Goal: Information Seeking & Learning: Learn about a topic

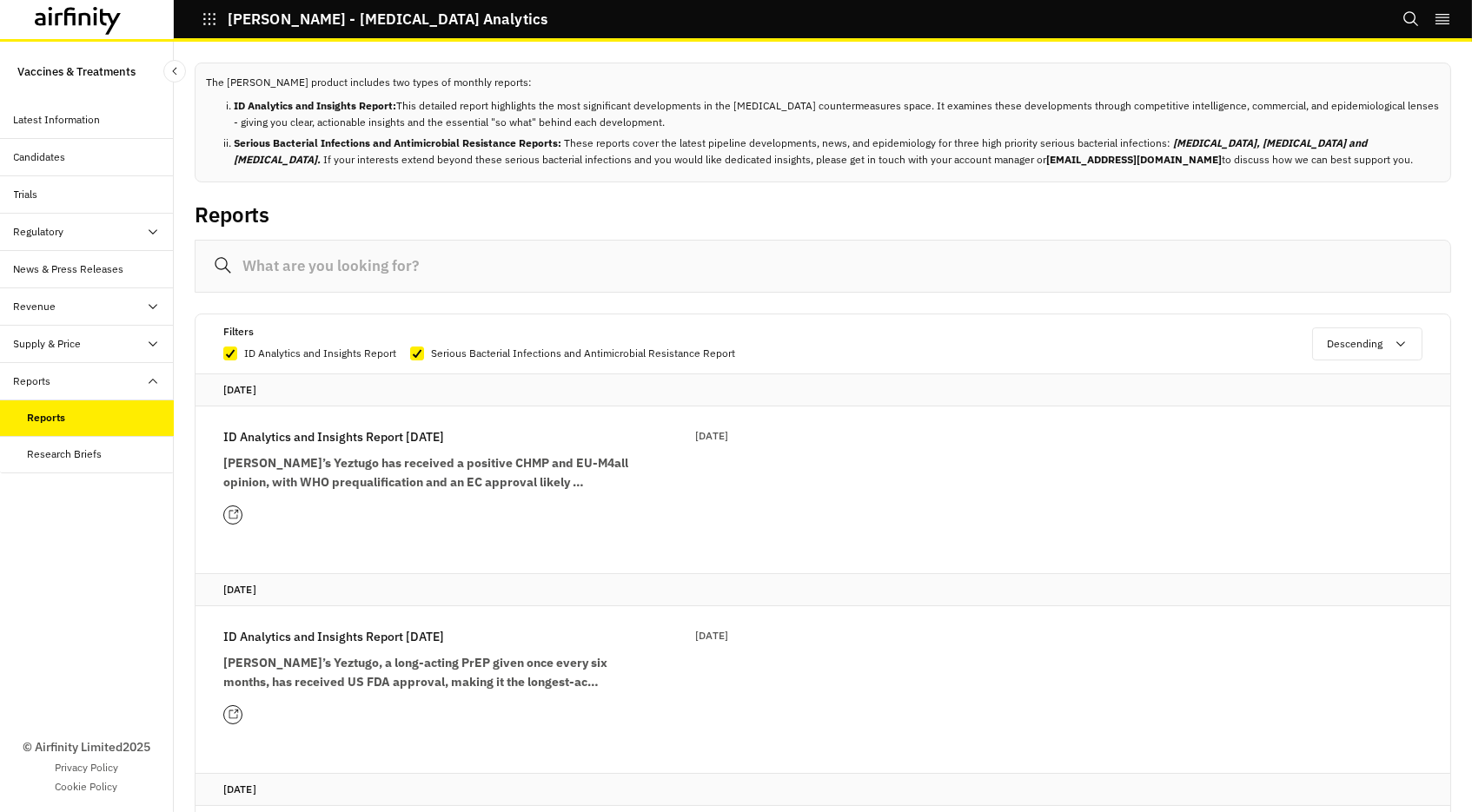
click at [427, 437] on p "ID Analytics and Insights Report [DATE]" at bounding box center [334, 437] width 221 height 19
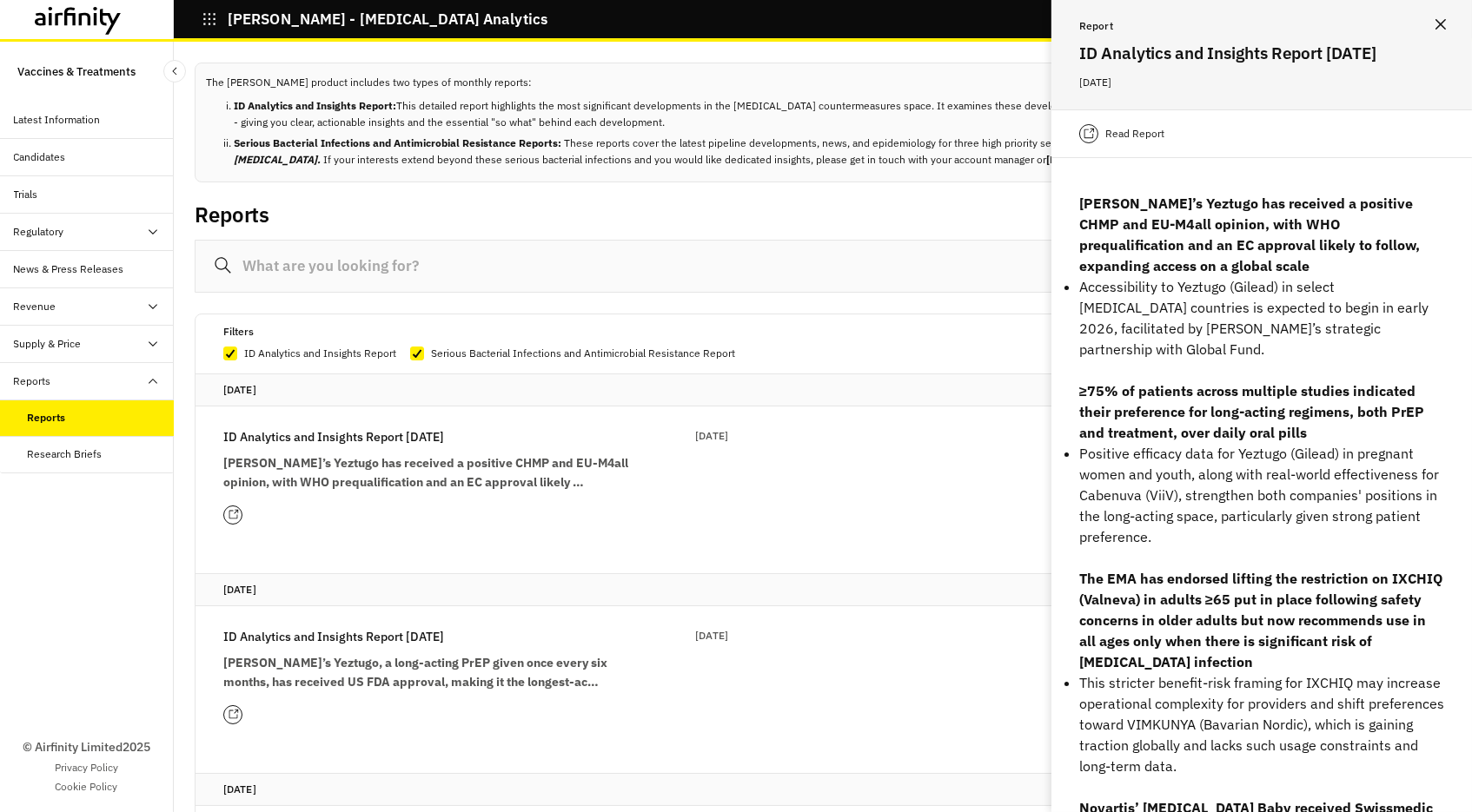
click at [238, 509] on icon at bounding box center [233, 515] width 11 height 11
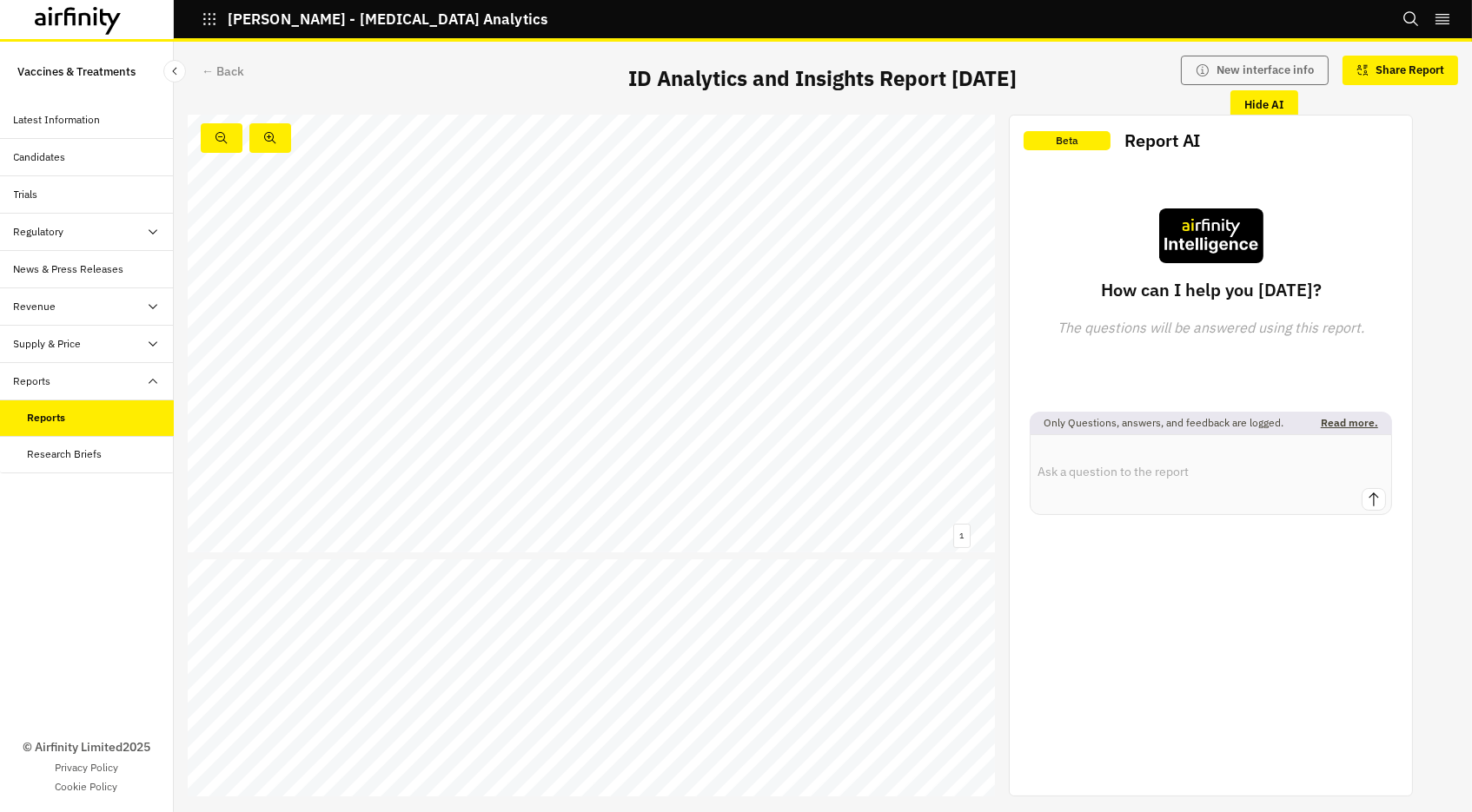
scroll to position [19, 0]
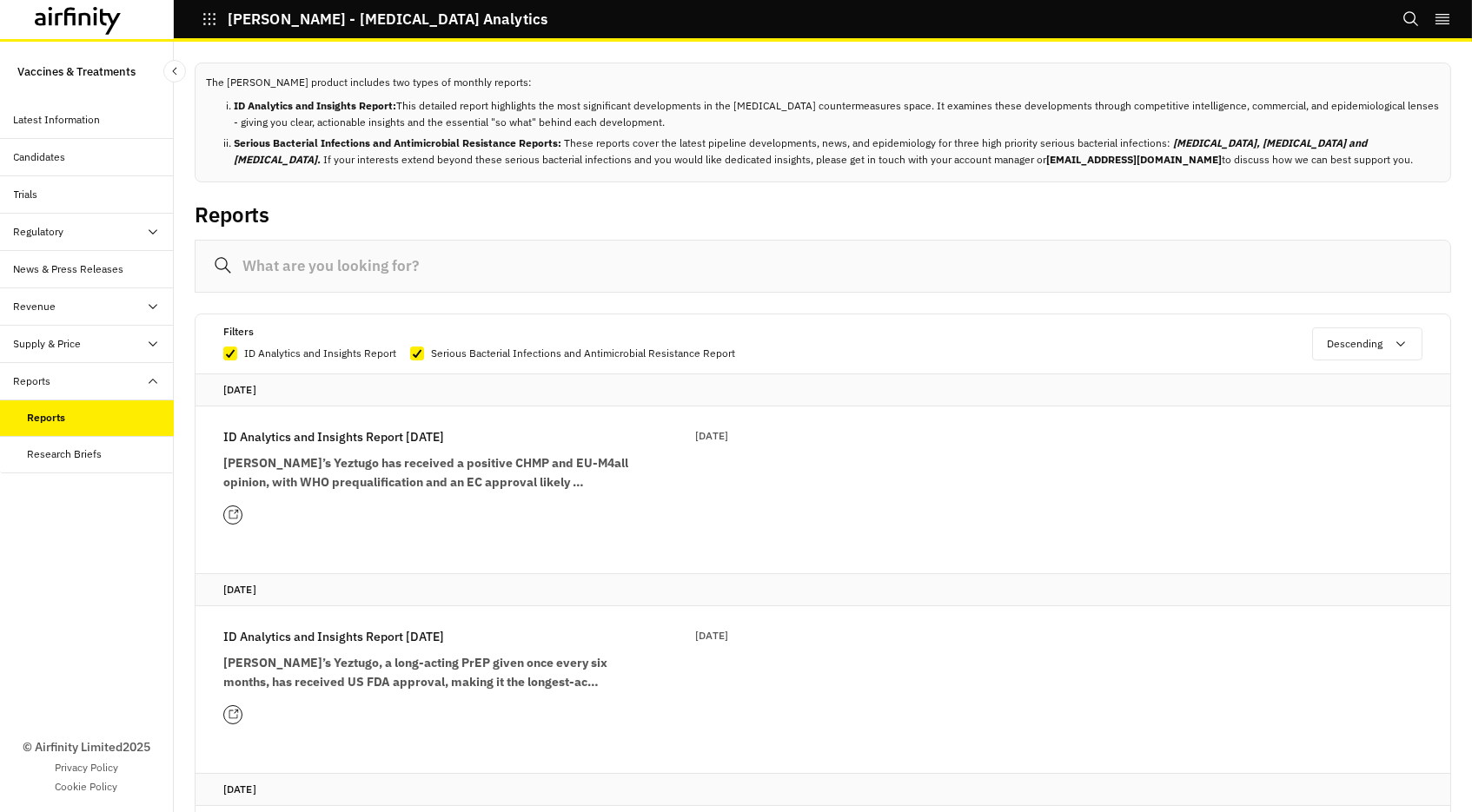
click at [230, 510] on icon at bounding box center [232, 514] width 8 height 8
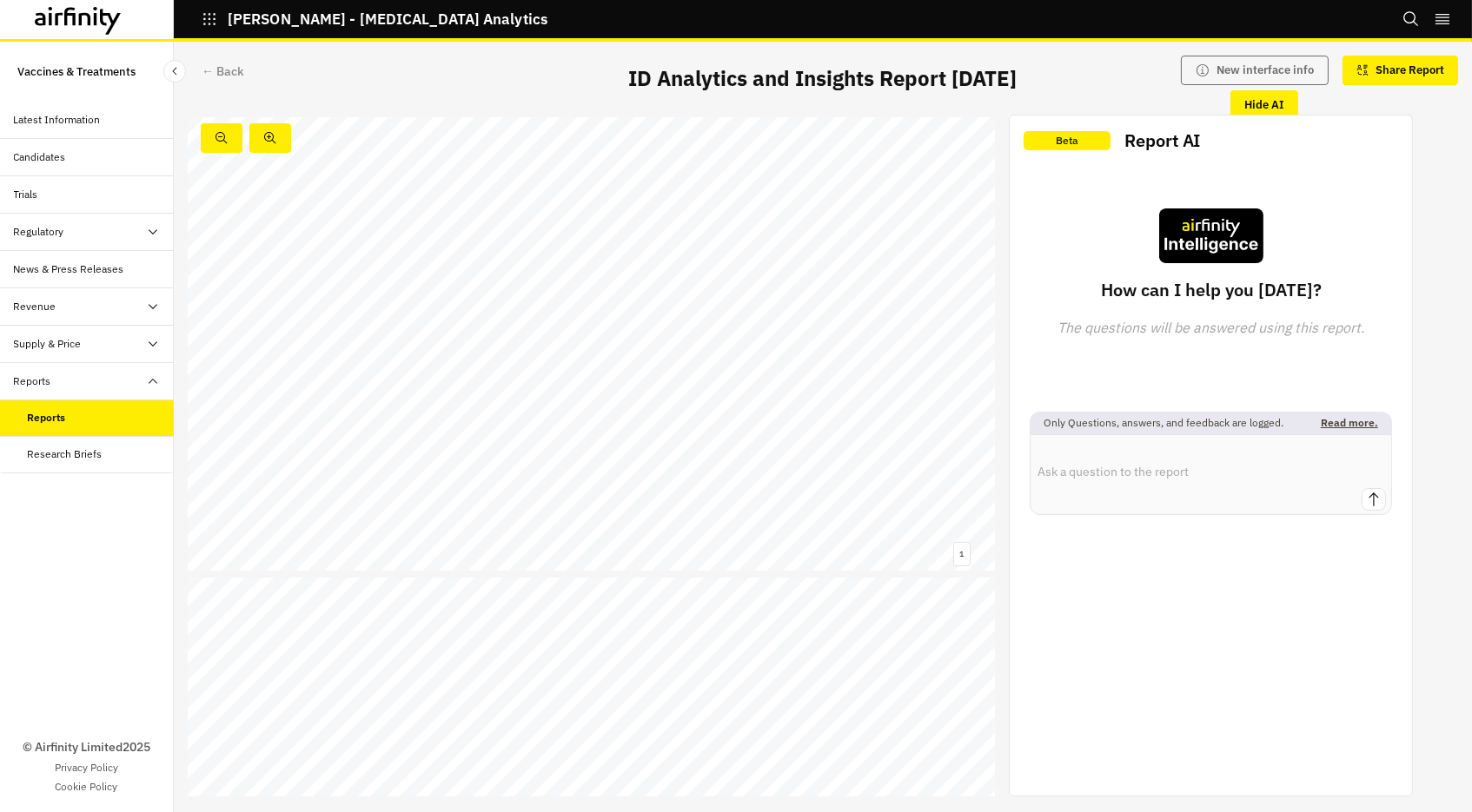
click at [176, 71] on icon "Close Sidebar" at bounding box center [175, 71] width 12 height 12
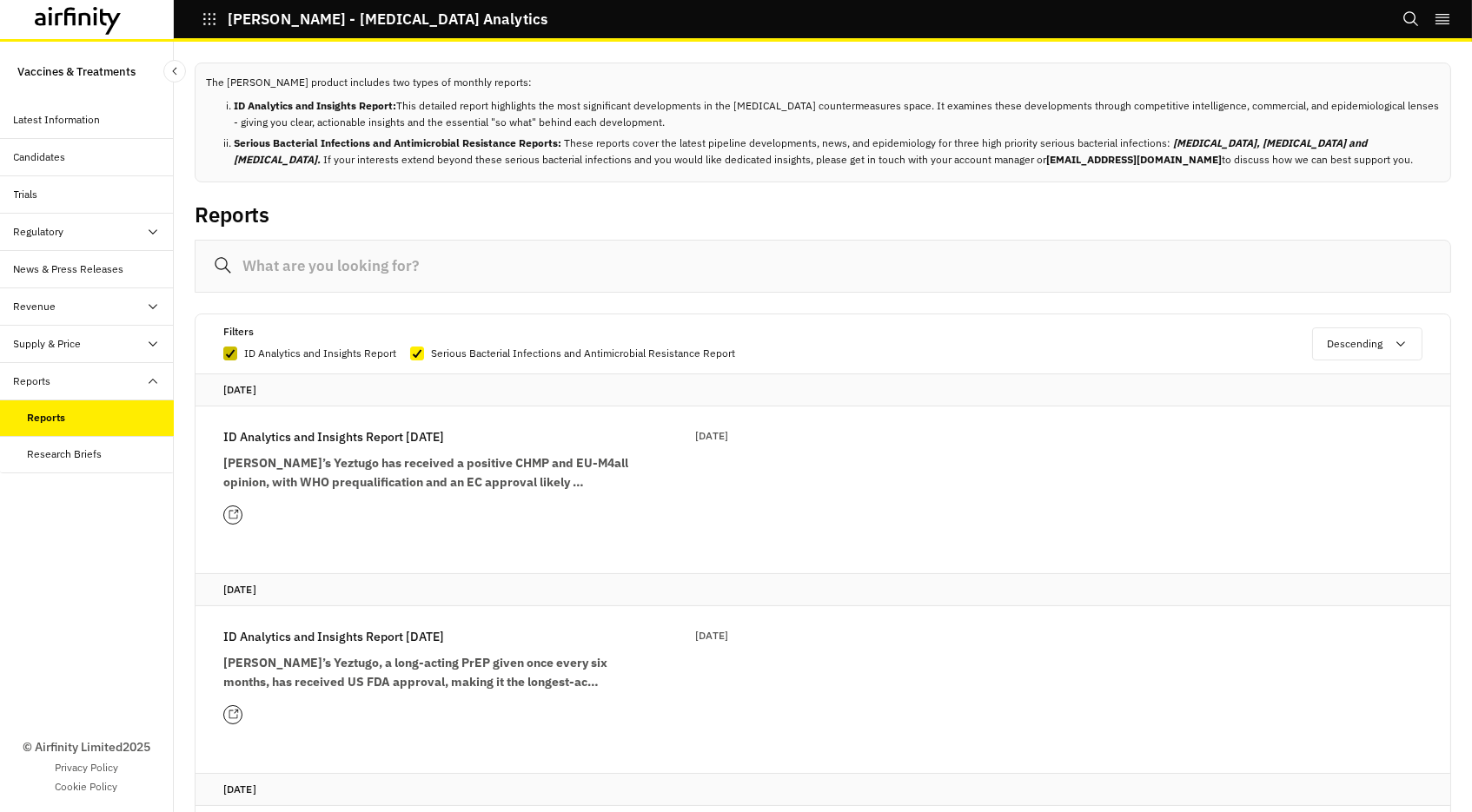
click at [229, 354] on polyline at bounding box center [230, 353] width 8 height 7
click at [224, 354] on input "ID Analytics and Insights Report" at bounding box center [223, 353] width 1 height 1
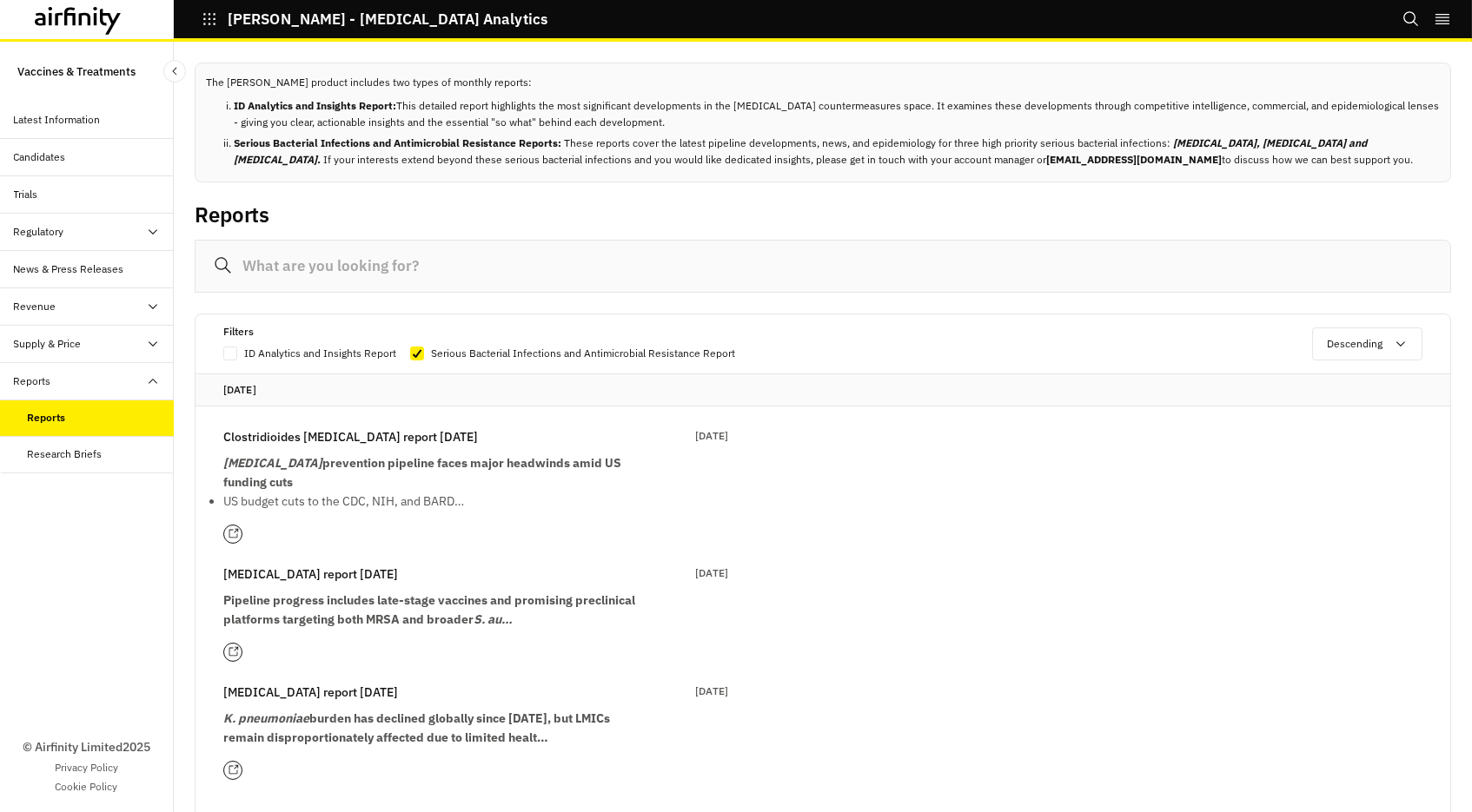
click at [232, 346] on span at bounding box center [230, 353] width 14 height 14
click at [224, 353] on input "ID Analytics and Insights Report" at bounding box center [223, 353] width 1 height 1
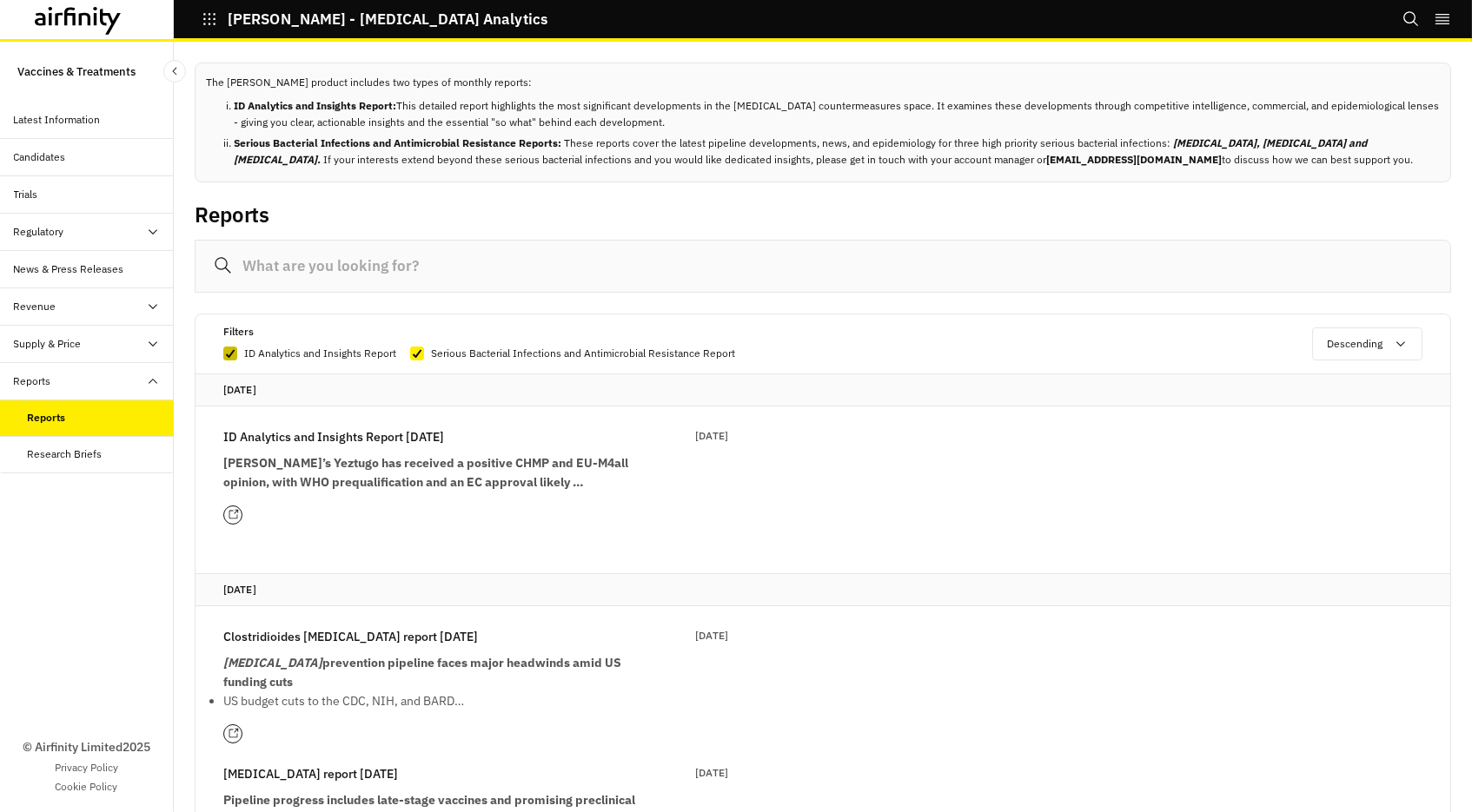
click at [230, 349] on icon at bounding box center [229, 353] width 10 height 8
click at [224, 353] on input "ID Analytics and Insights Report" at bounding box center [223, 353] width 1 height 1
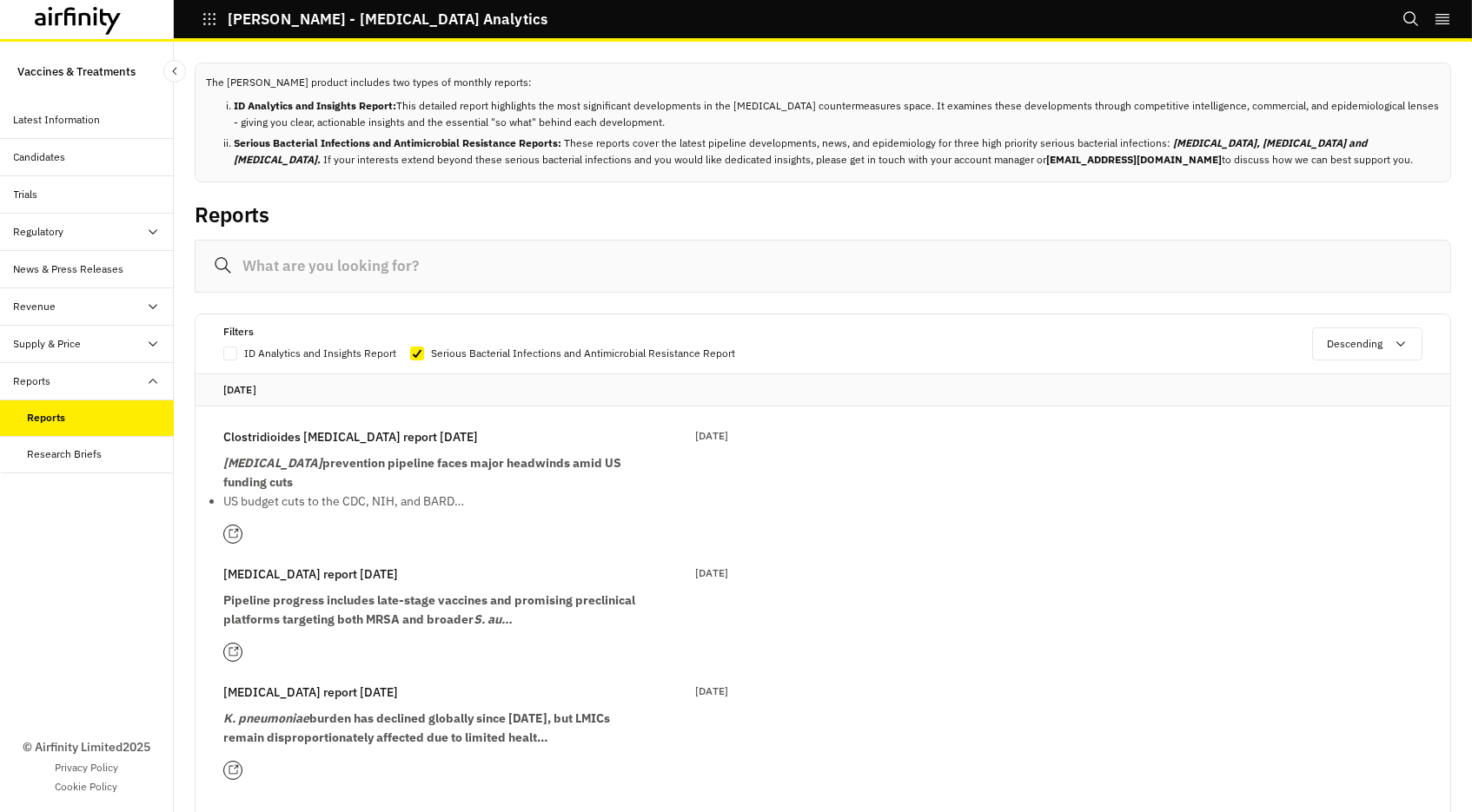
click at [230, 349] on span at bounding box center [230, 353] width 14 height 14
click at [224, 353] on input "ID Analytics and Insights Report" at bounding box center [223, 353] width 1 height 1
checkbox input "true"
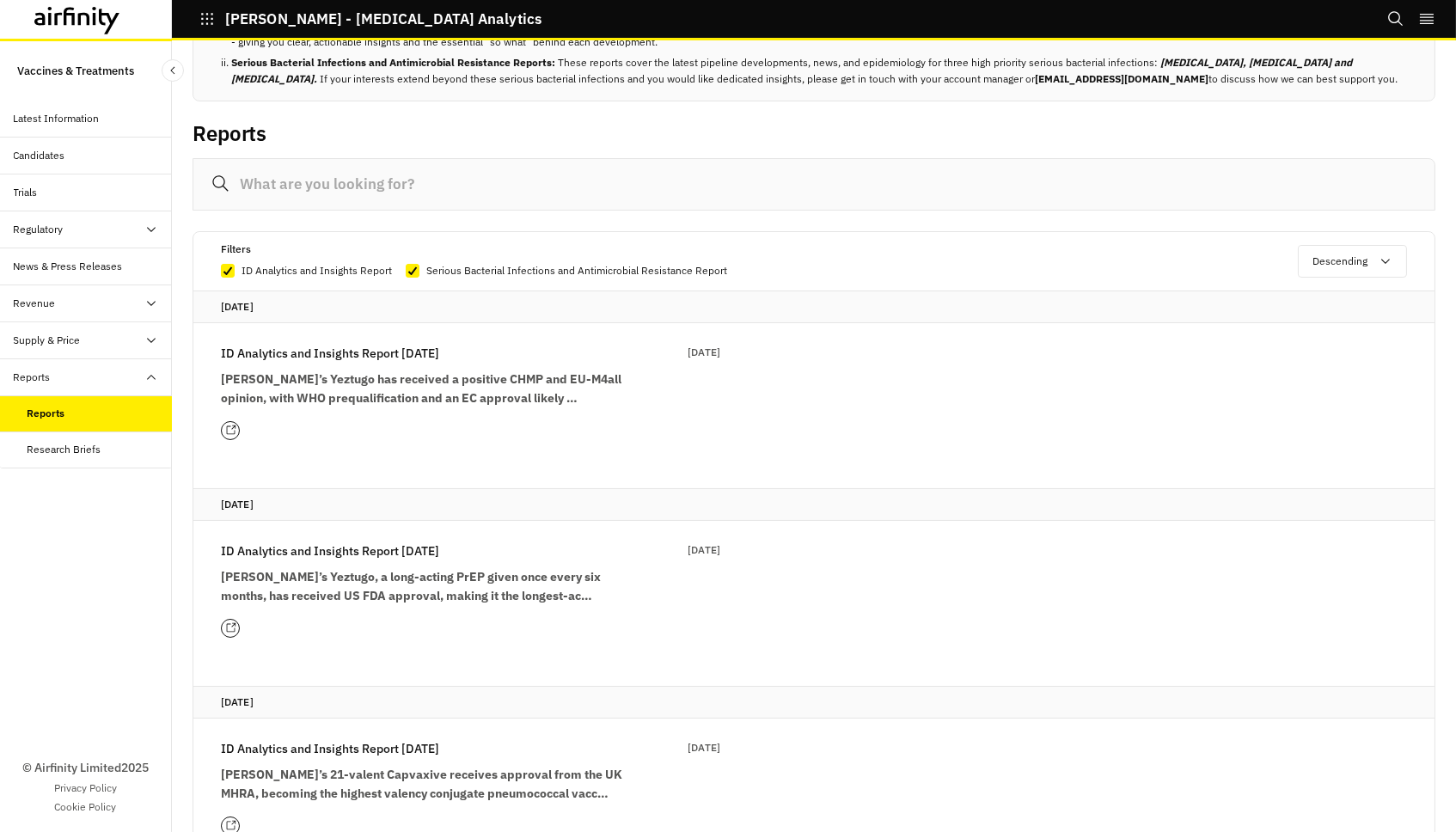
scroll to position [66, 0]
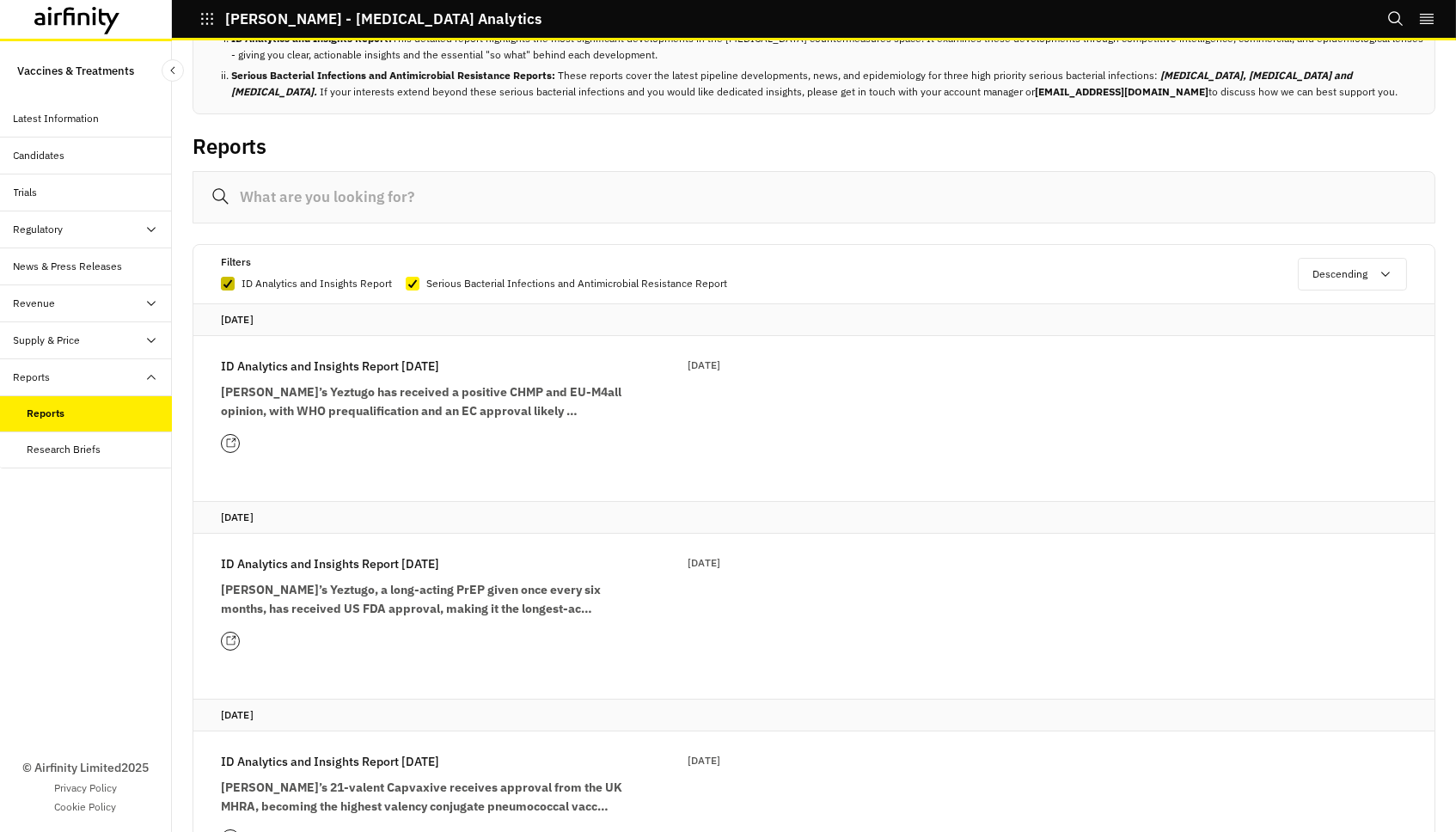
click at [222, 282] on icon at bounding box center [227, 283] width 10 height 8
click at [221, 283] on input "ID Analytics and Insights Report" at bounding box center [220, 283] width 1 height 1
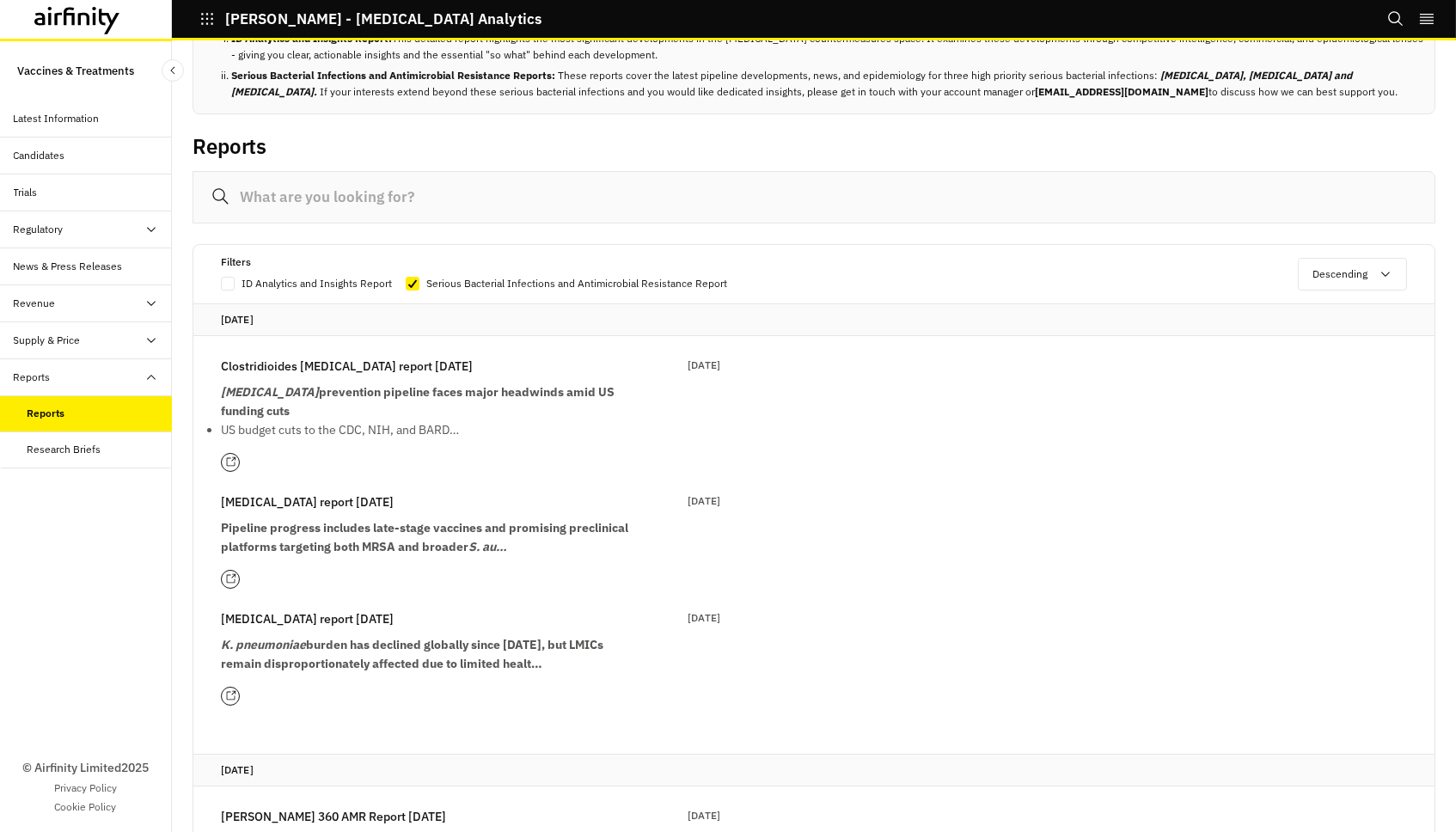
click at [222, 282] on span at bounding box center [228, 283] width 14 height 14
click at [221, 283] on input "ID Analytics and Insights Report" at bounding box center [220, 283] width 1 height 1
checkbox input "true"
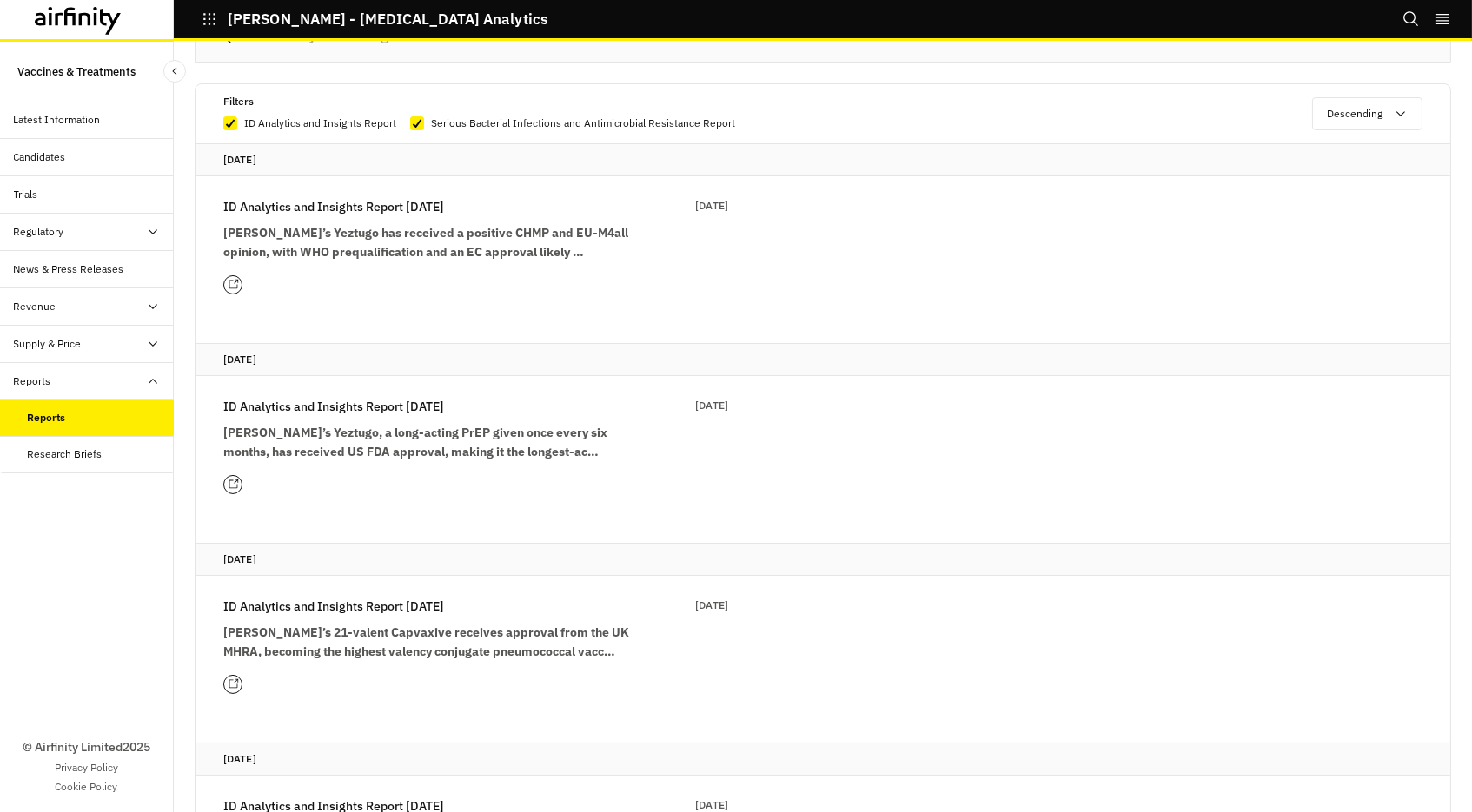
scroll to position [206, 0]
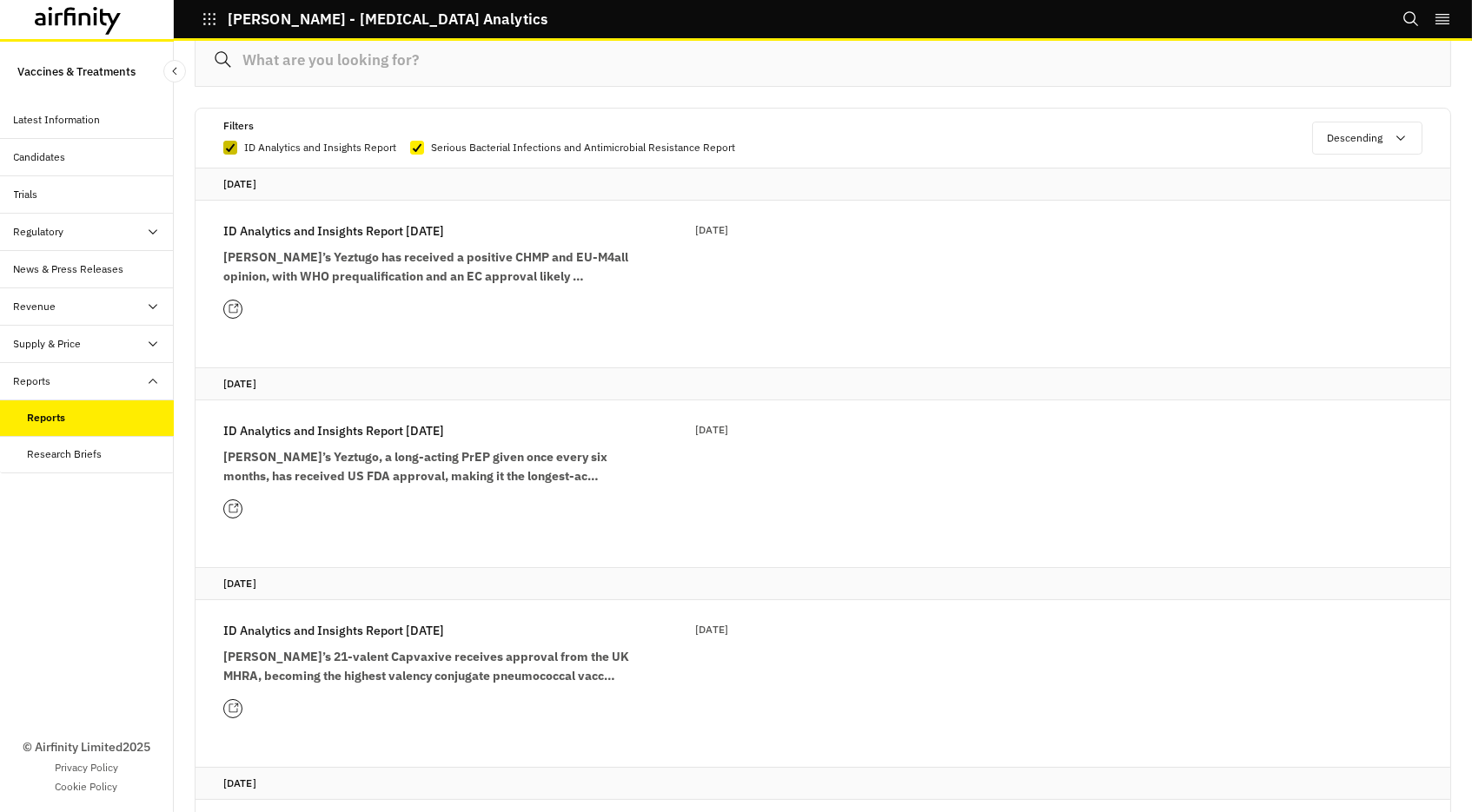
click at [229, 146] on icon at bounding box center [229, 147] width 10 height 8
click at [224, 147] on input "ID Analytics and Insights Report" at bounding box center [223, 147] width 1 height 1
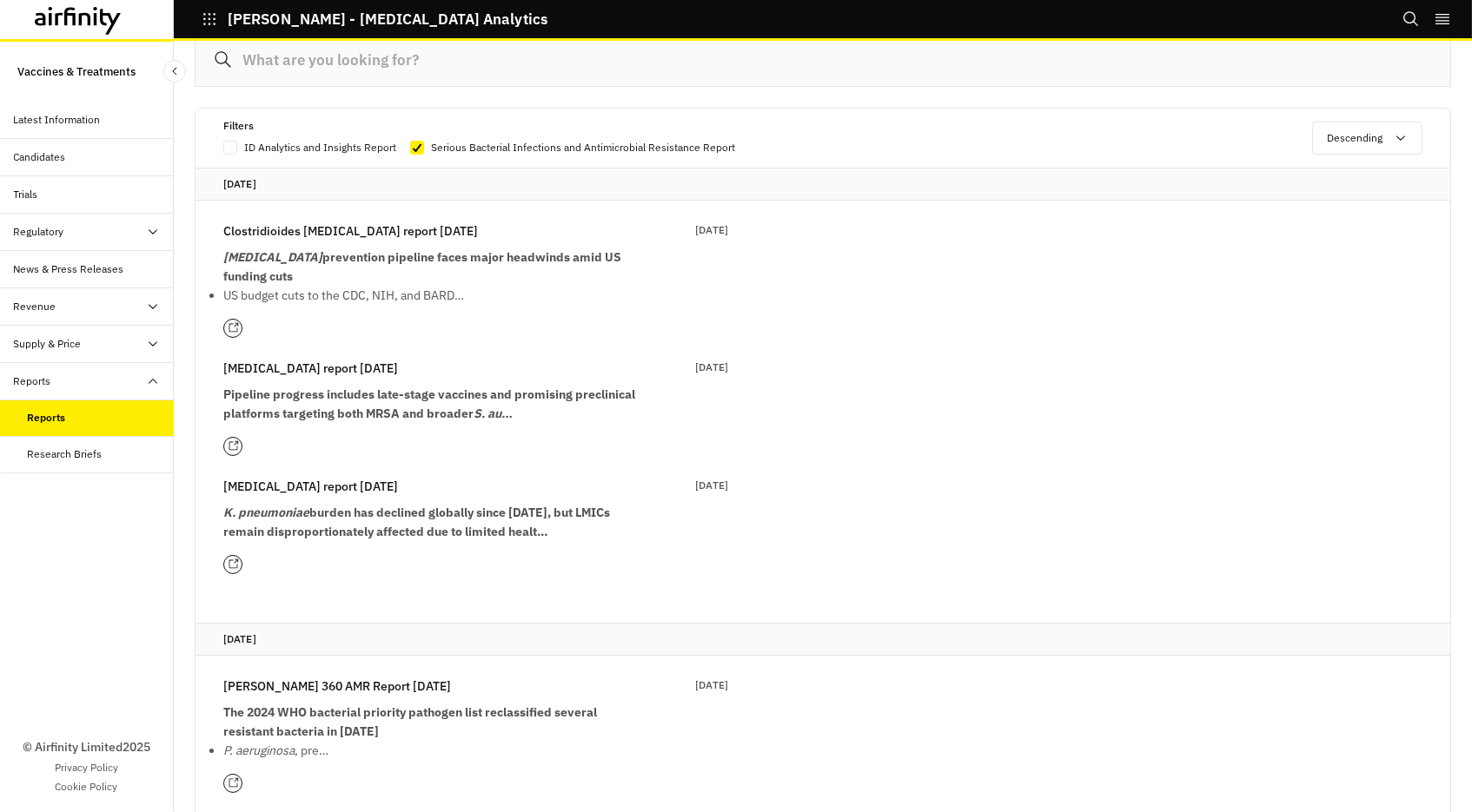
click at [234, 149] on span at bounding box center [230, 147] width 14 height 14
click at [224, 148] on input "ID Analytics and Insights Report" at bounding box center [223, 147] width 1 height 1
checkbox input "true"
